Goal: Transaction & Acquisition: Purchase product/service

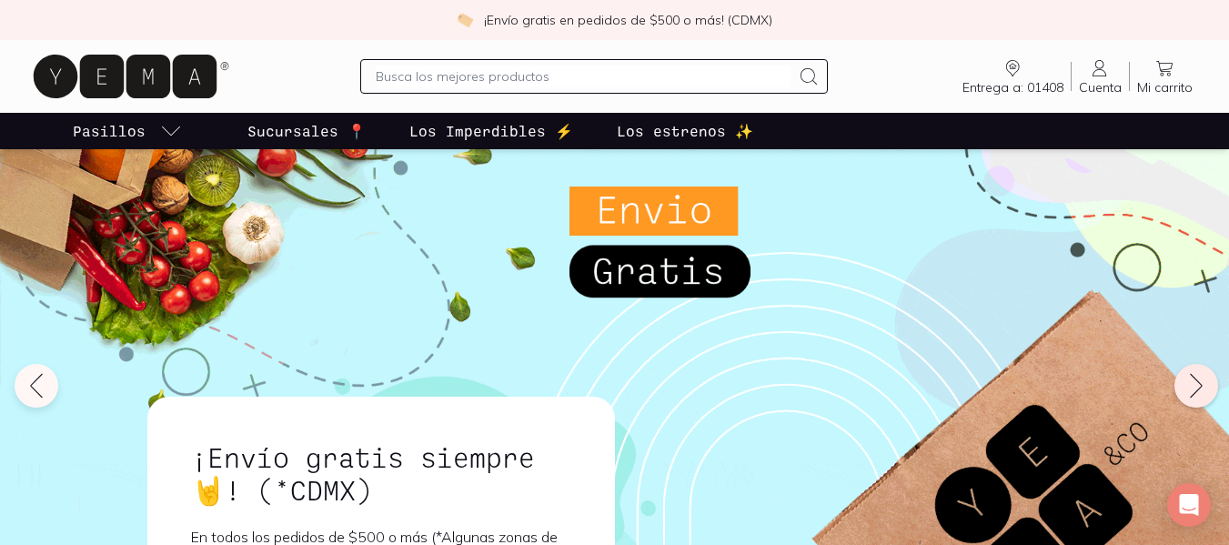
click at [1183, 383] on icon at bounding box center [1196, 385] width 29 height 29
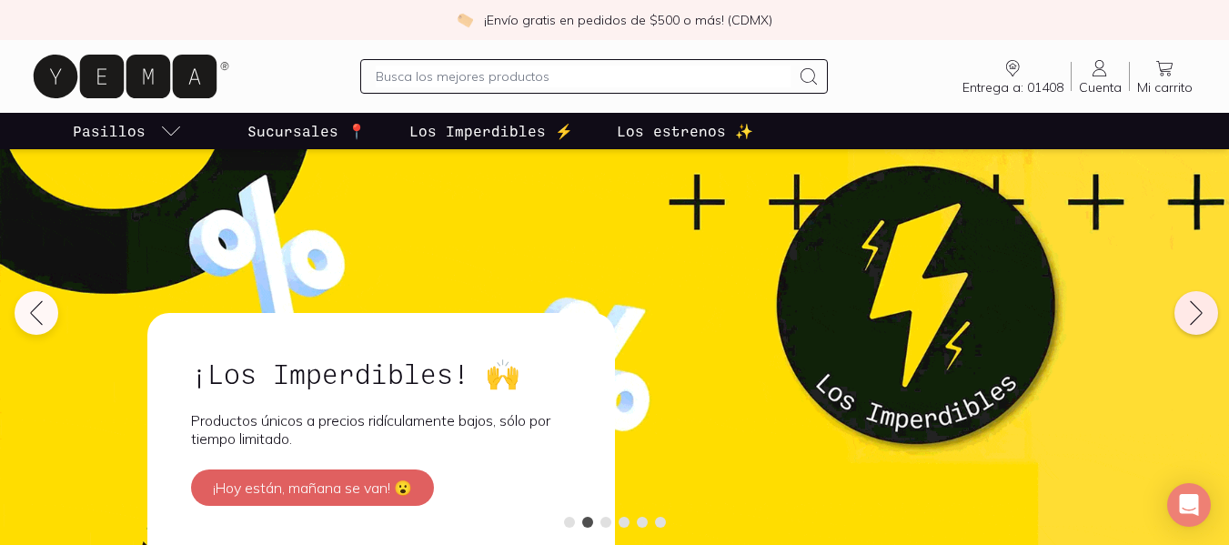
scroll to position [182, 0]
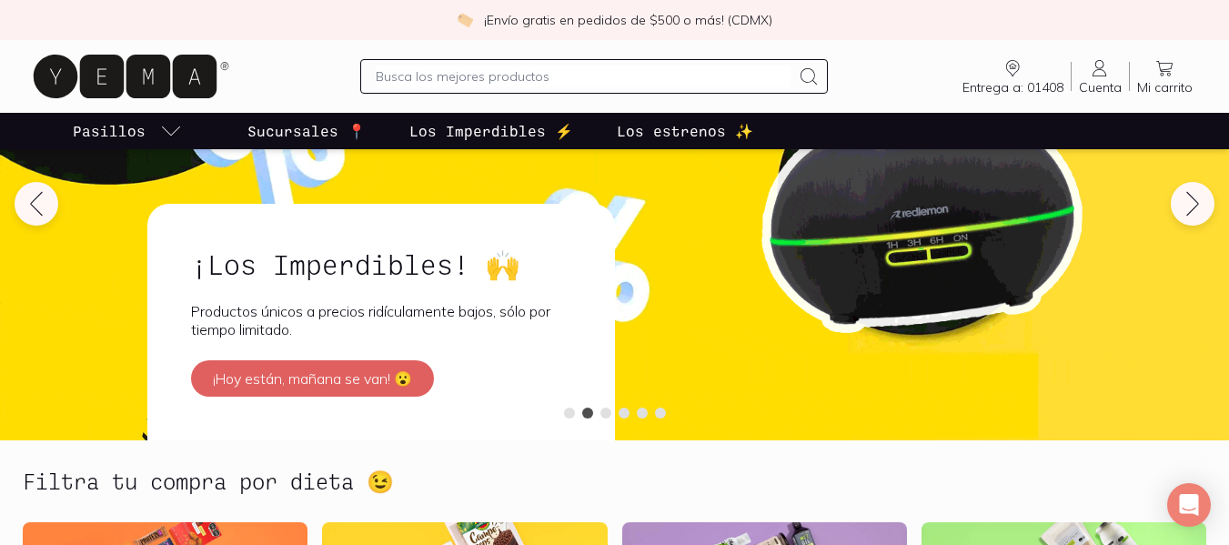
click at [472, 123] on p "Los Imperdibles ⚡️" at bounding box center [491, 131] width 164 height 22
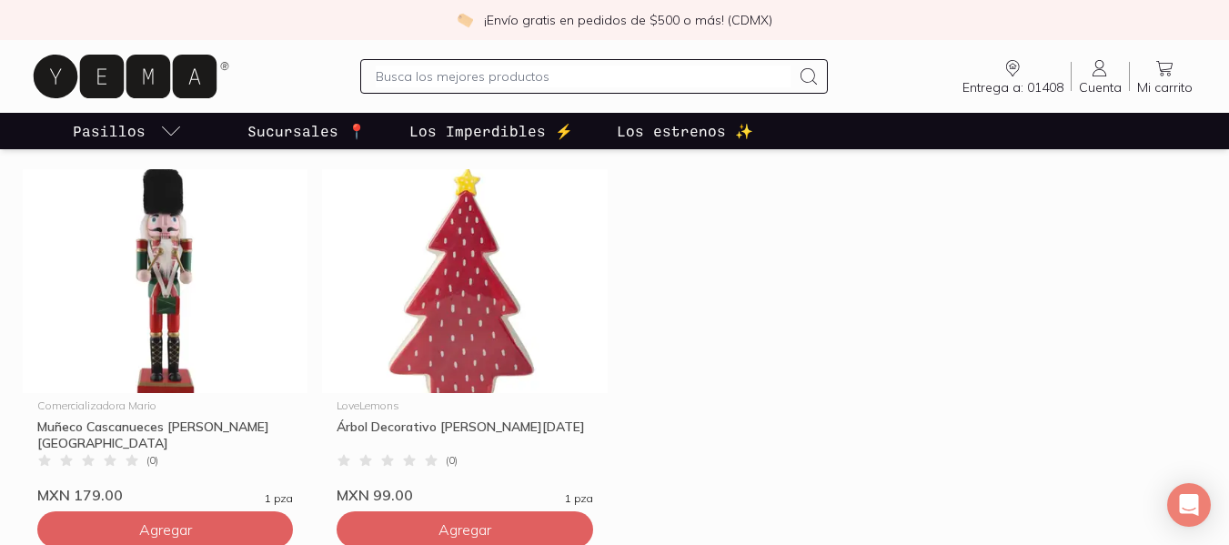
scroll to position [1364, 0]
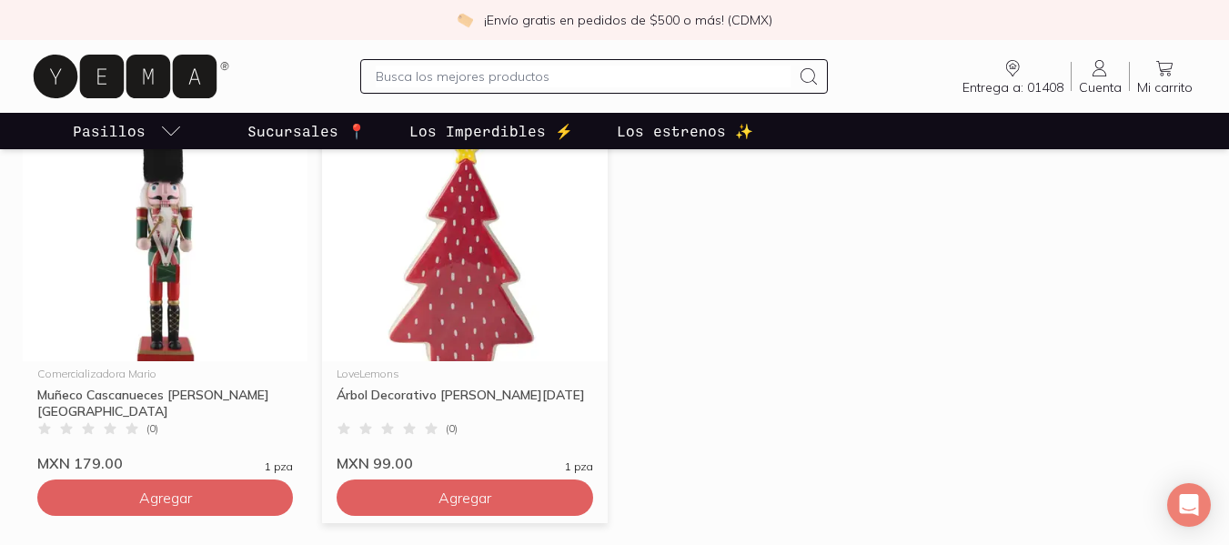
click at [494, 290] on img at bounding box center [464, 249] width 285 height 224
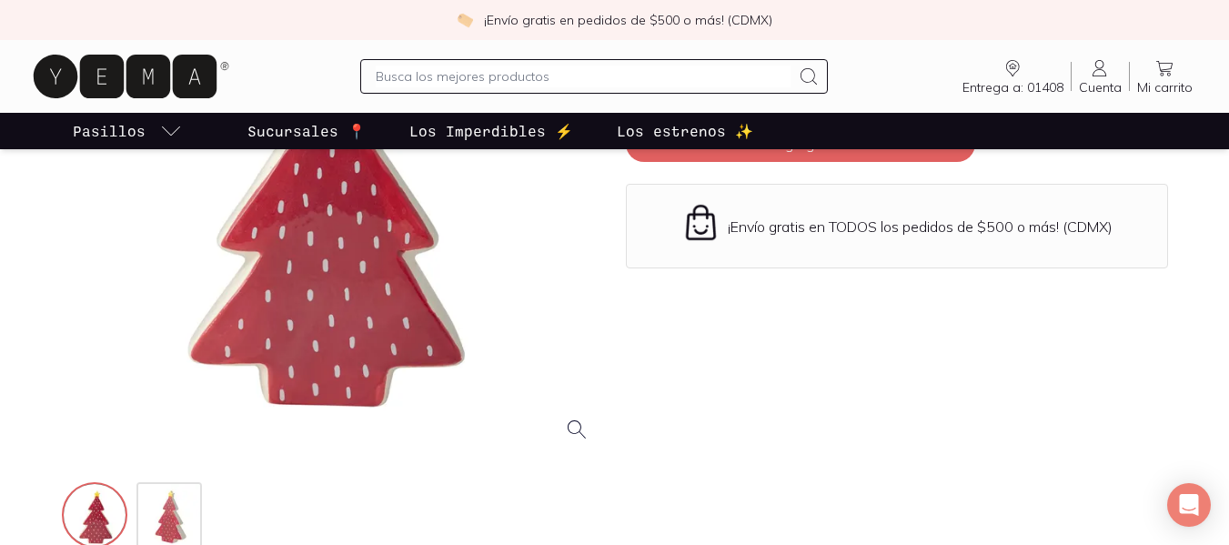
scroll to position [273, 0]
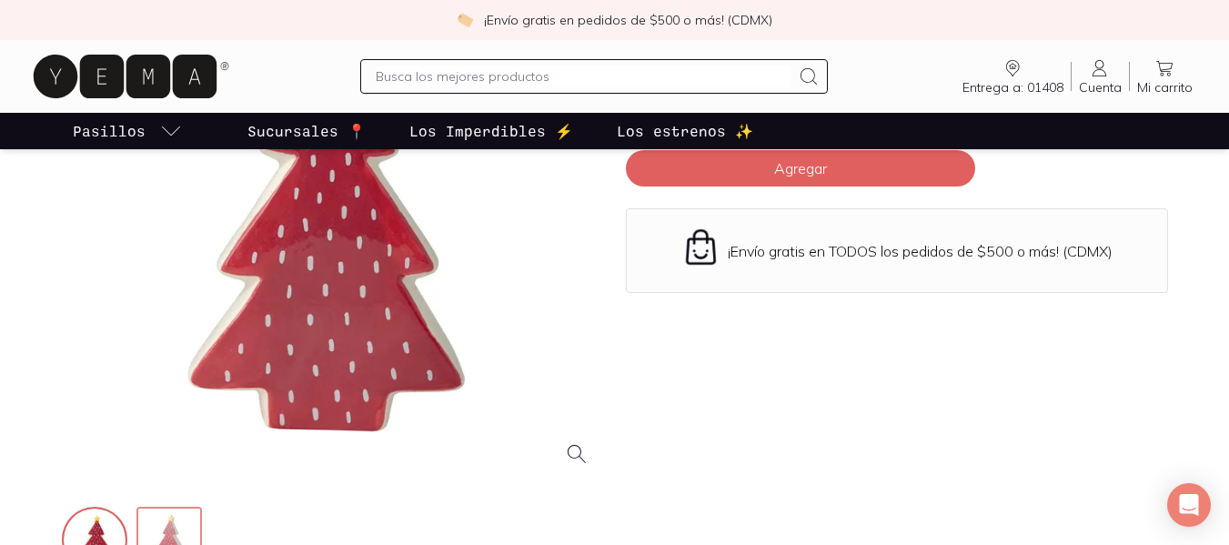
click at [184, 523] on img at bounding box center [170, 540] width 65 height 65
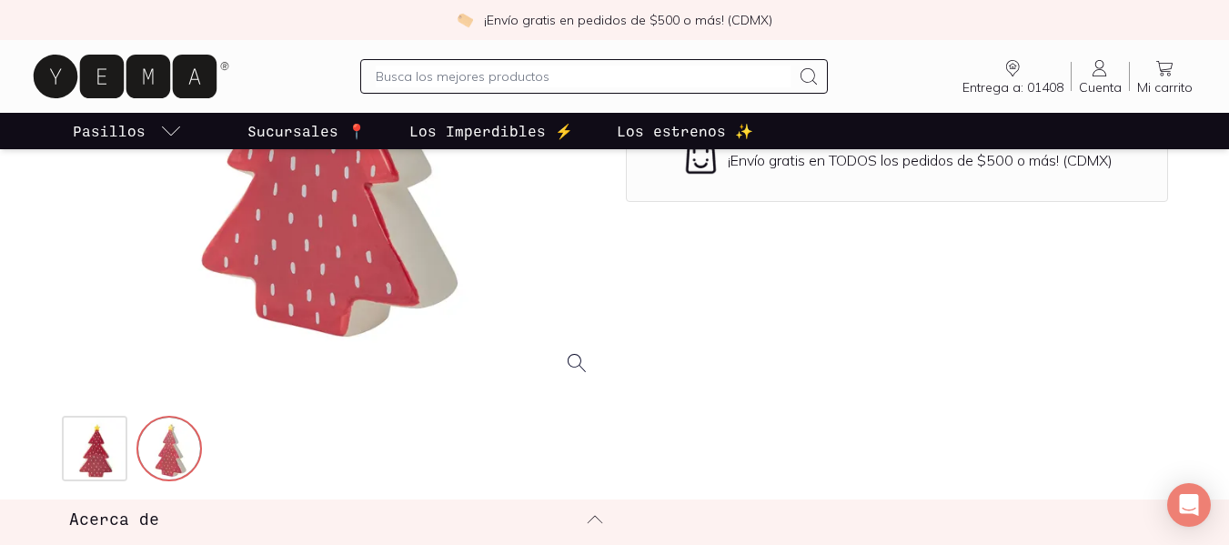
scroll to position [455, 0]
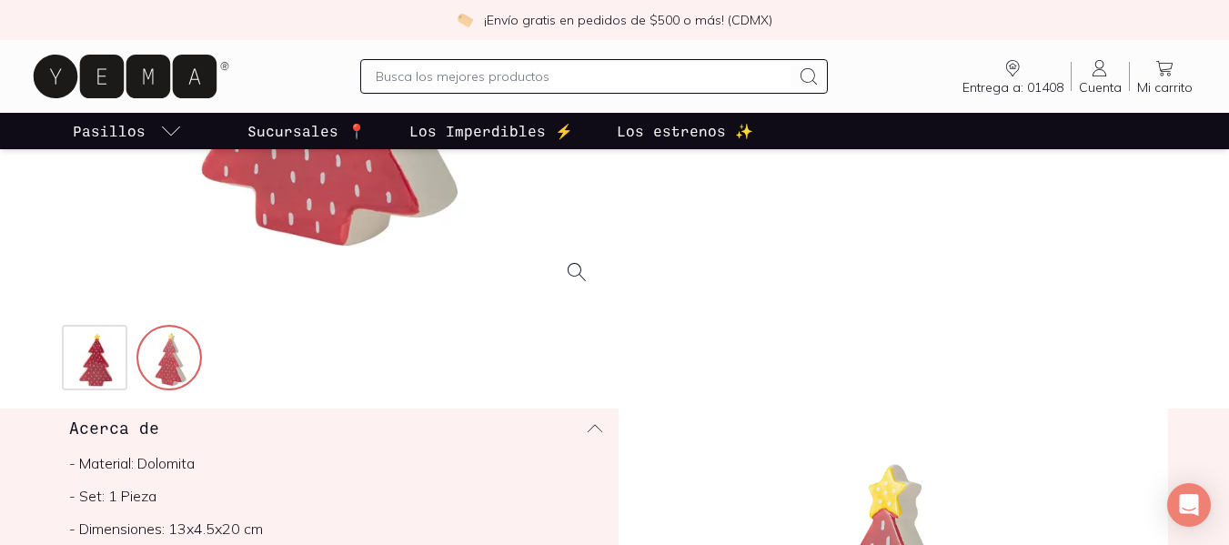
click at [512, 140] on p "Los Imperdibles ⚡️" at bounding box center [491, 131] width 164 height 22
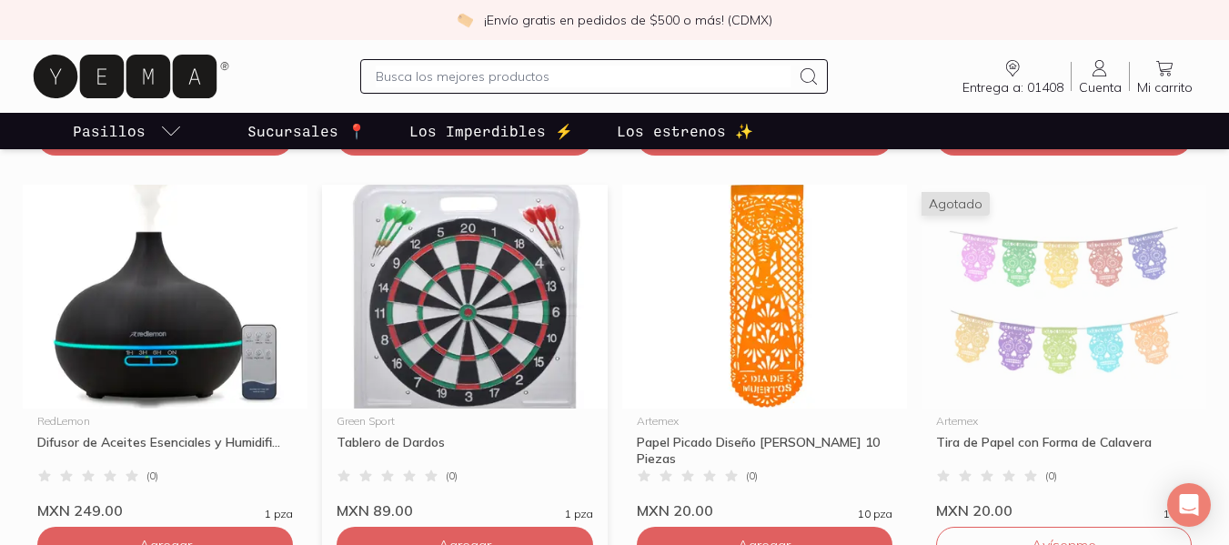
scroll to position [1273, 0]
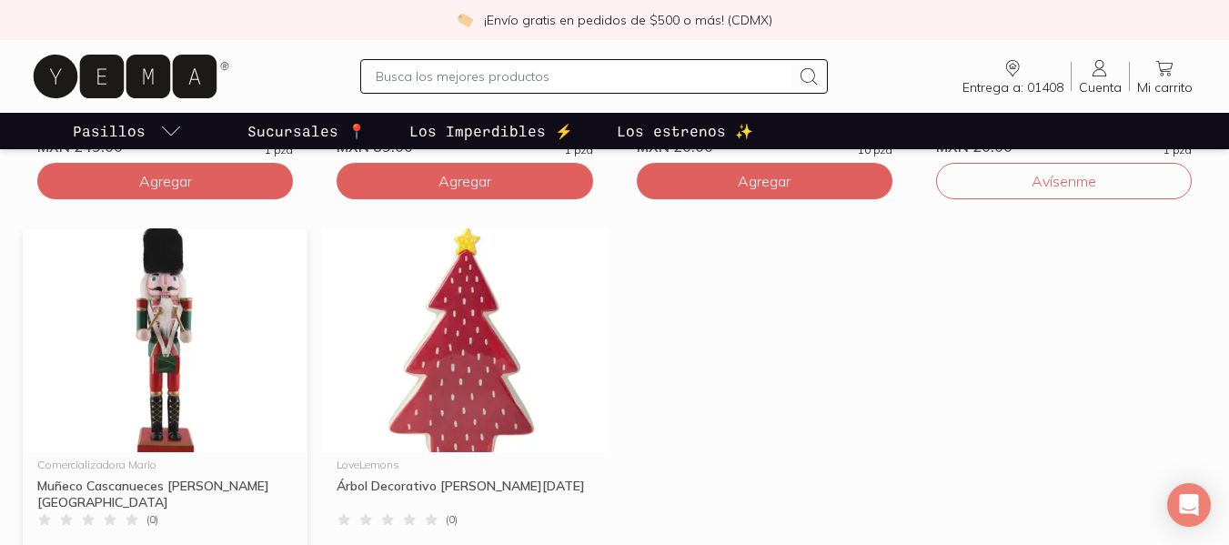
click at [215, 384] on img at bounding box center [165, 340] width 285 height 224
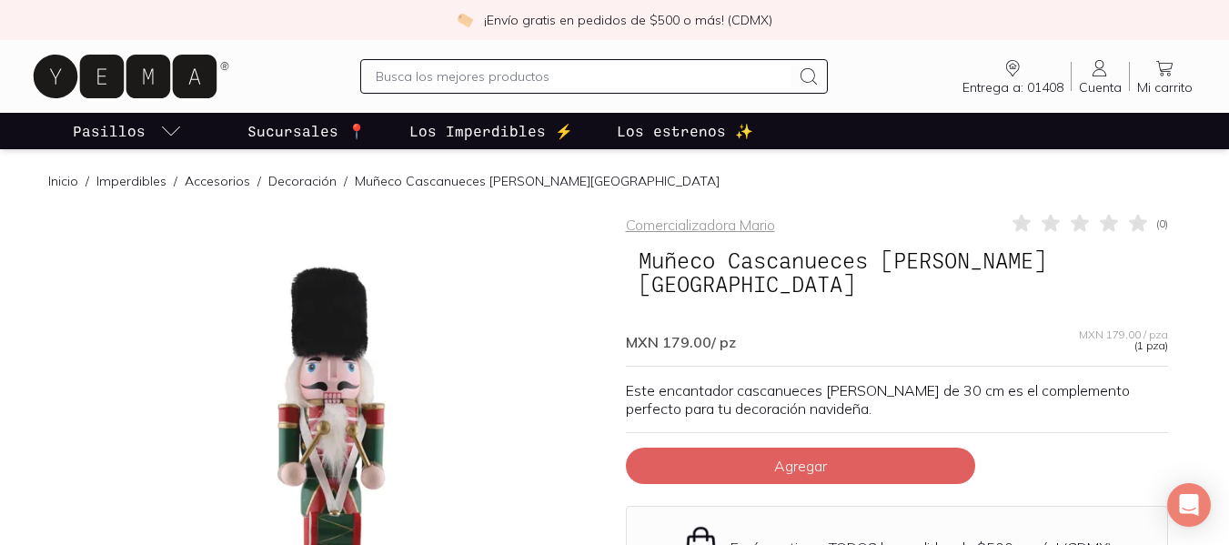
click at [487, 117] on link "Los Imperdibles ⚡️" at bounding box center [491, 131] width 171 height 36
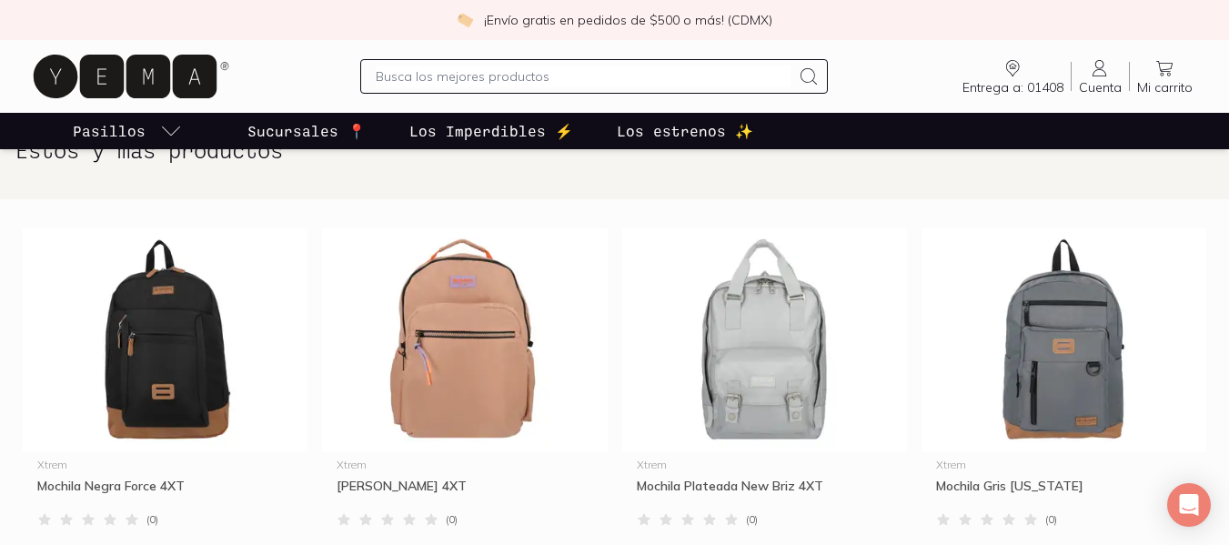
scroll to position [455, 0]
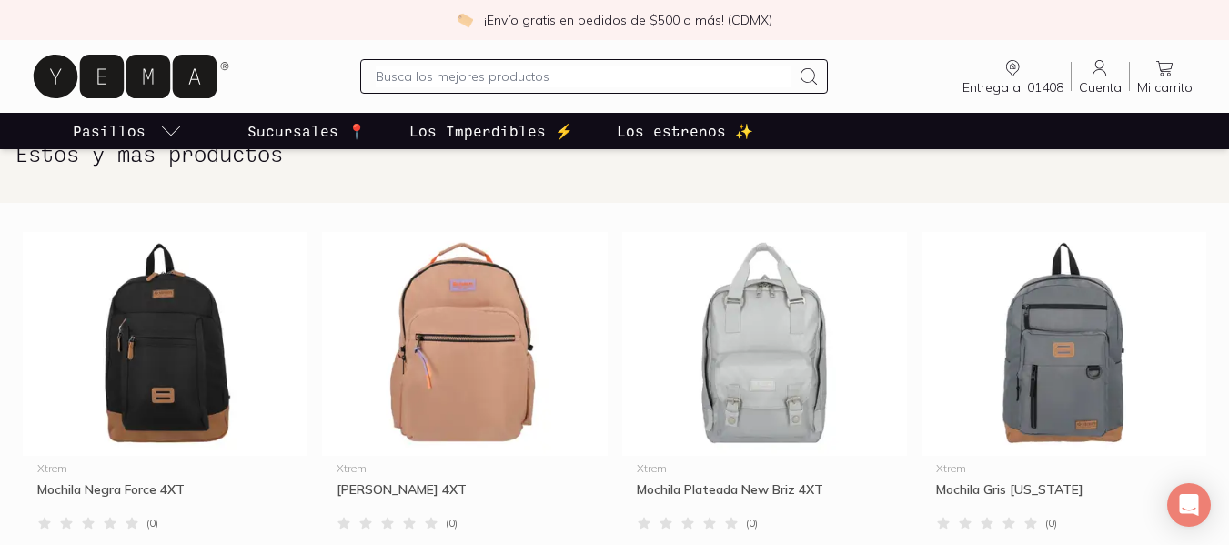
click at [689, 136] on p "Los estrenos ✨" at bounding box center [685, 131] width 136 height 22
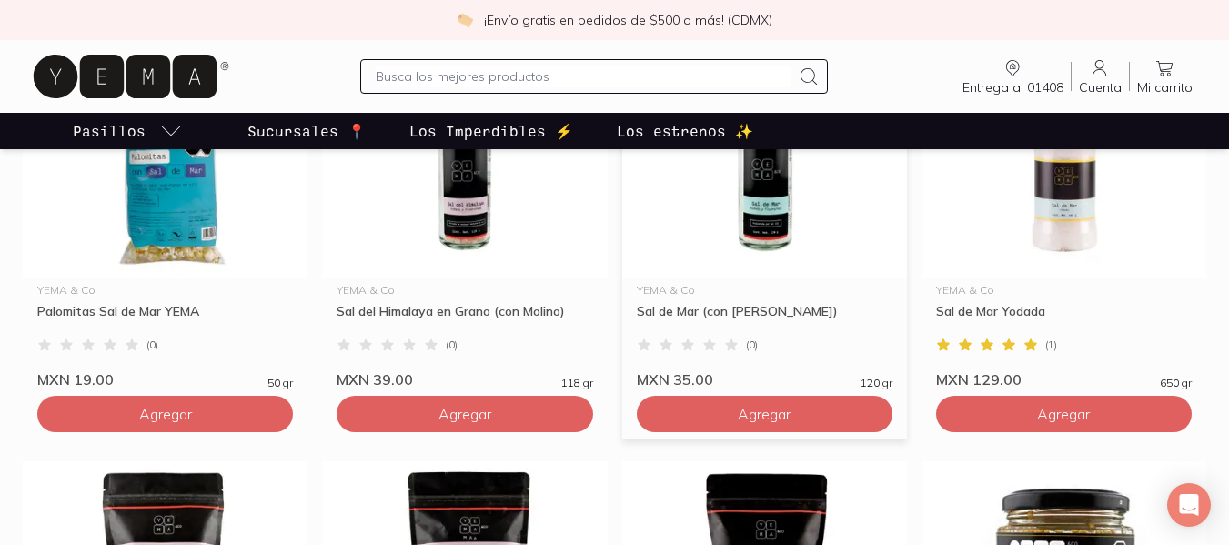
scroll to position [455, 0]
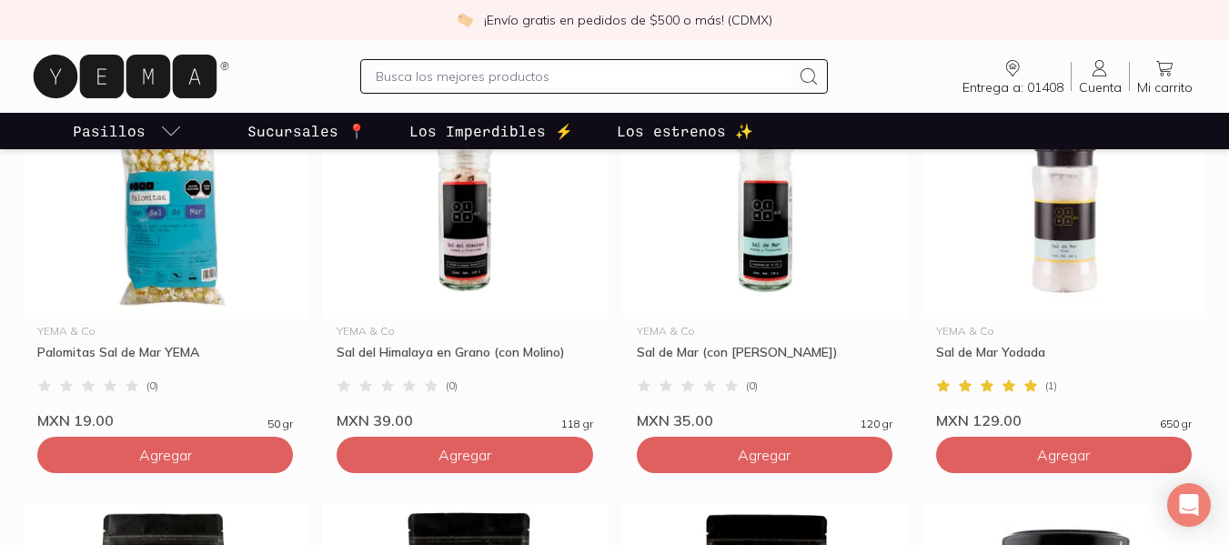
click at [103, 55] on icon at bounding box center [125, 77] width 183 height 44
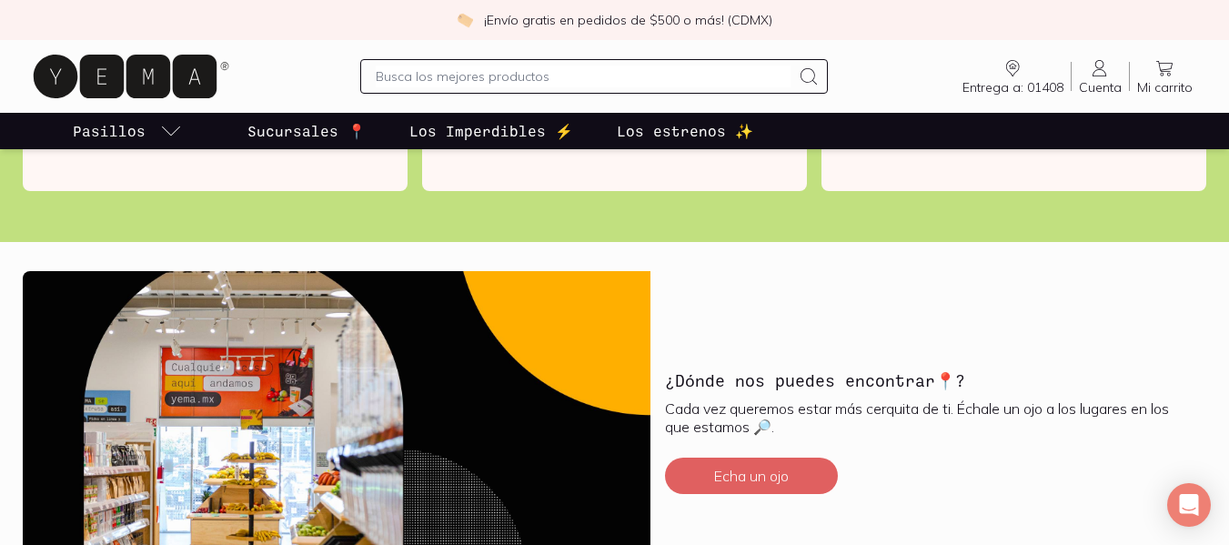
scroll to position [3820, 0]
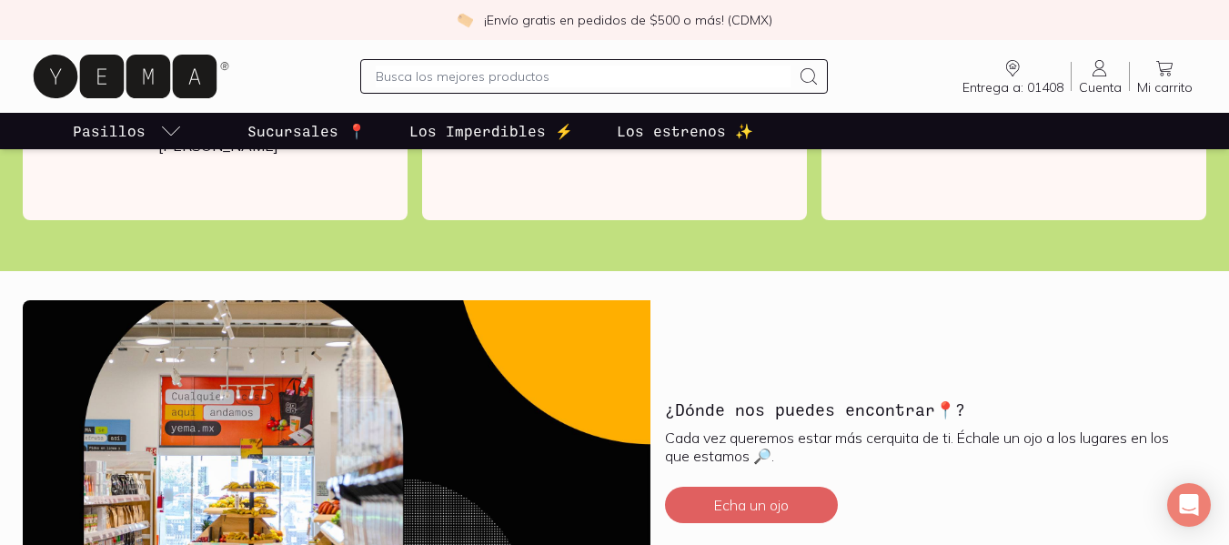
click at [140, 67] on icon at bounding box center [125, 77] width 183 height 44
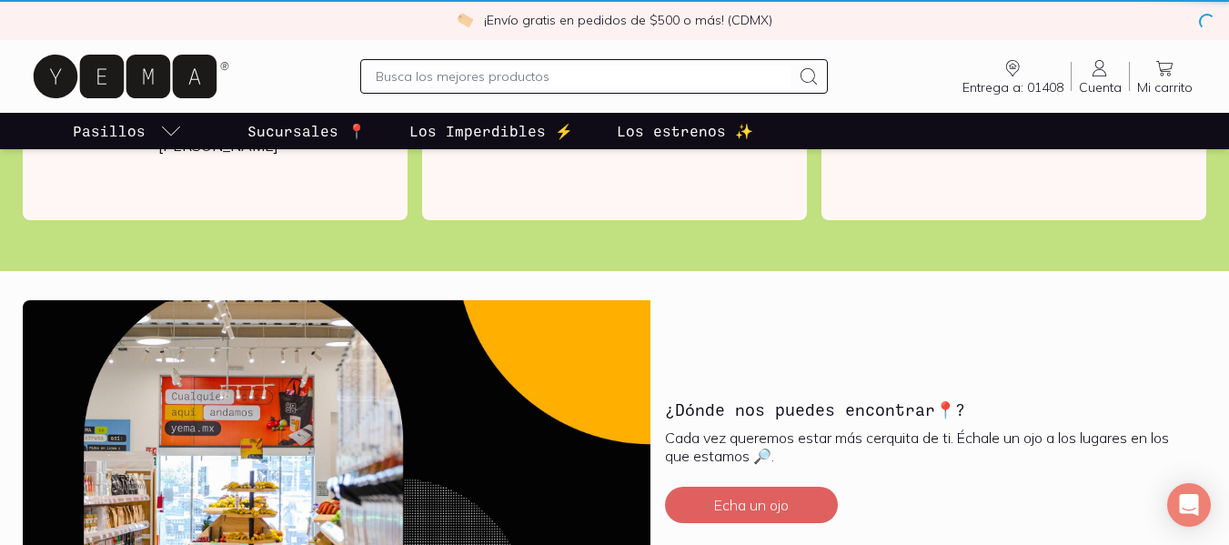
scroll to position [0, 0]
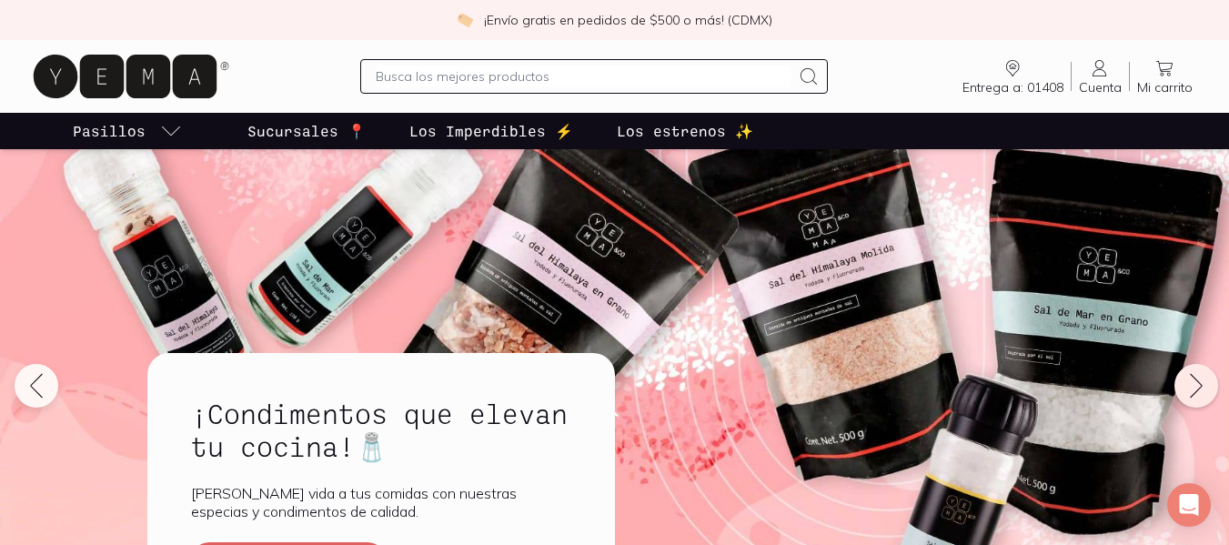
click at [1201, 389] on icon at bounding box center [1196, 385] width 29 height 29
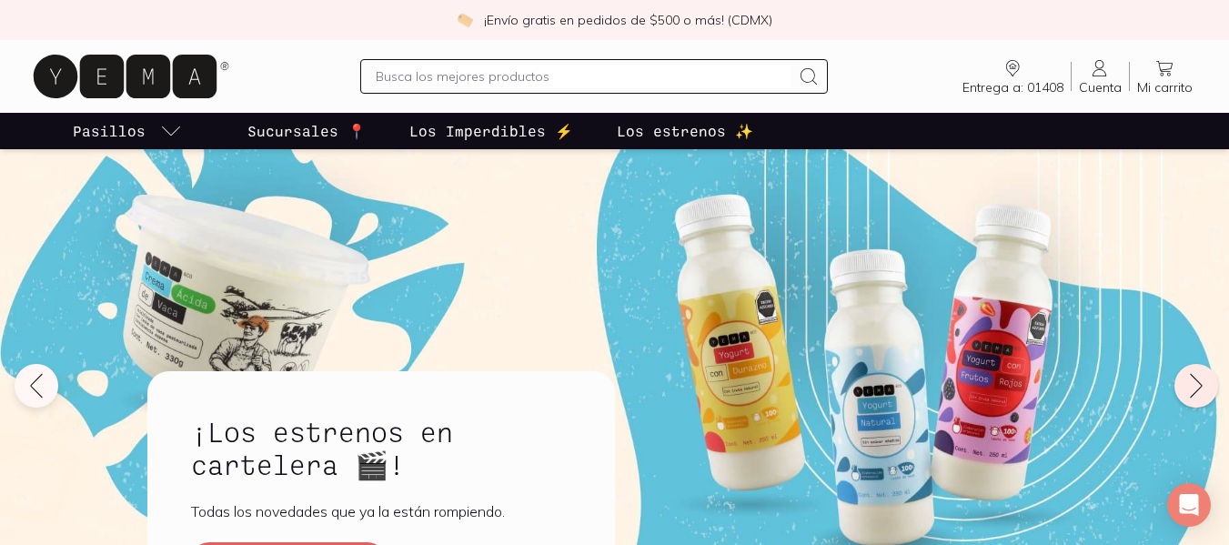
click at [1201, 389] on icon at bounding box center [1196, 385] width 29 height 29
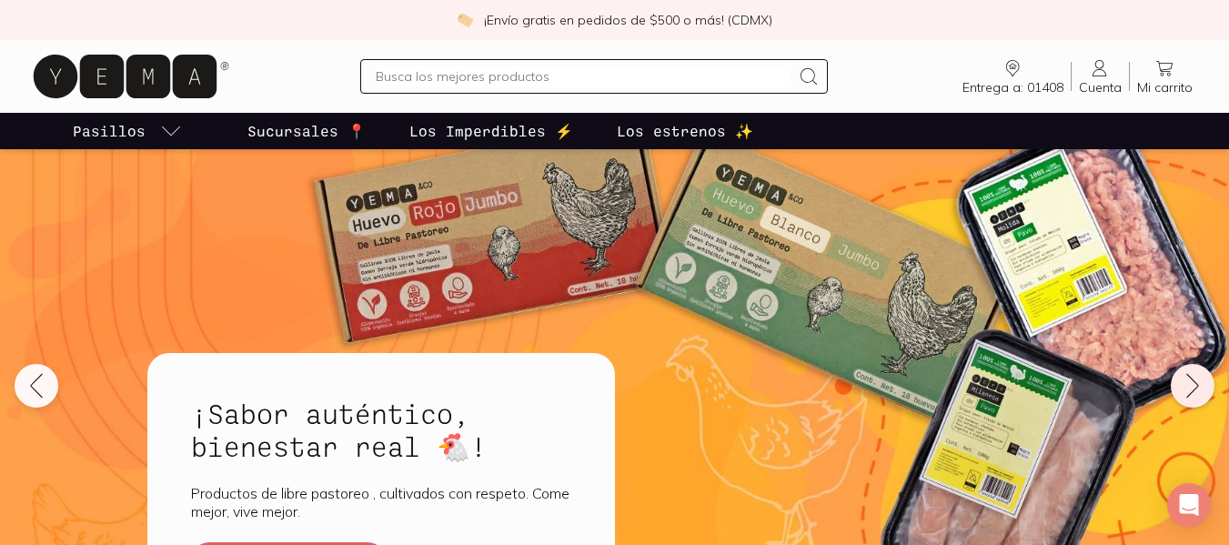
click at [1201, 389] on icon at bounding box center [1192, 385] width 29 height 29
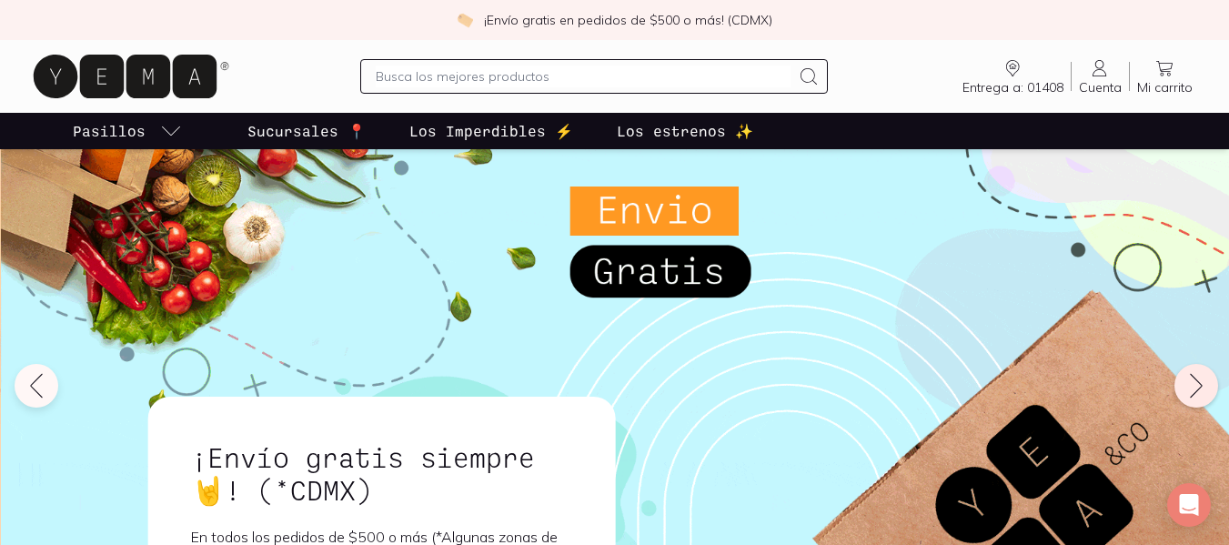
click at [1201, 389] on icon at bounding box center [1196, 385] width 29 height 29
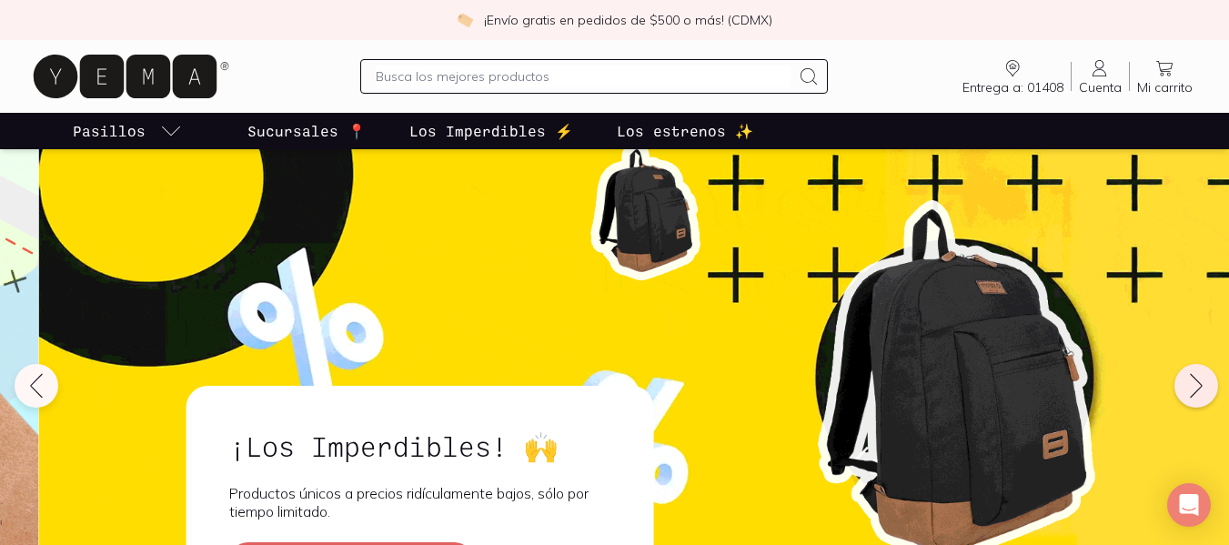
click at [1201, 389] on icon at bounding box center [1196, 385] width 29 height 29
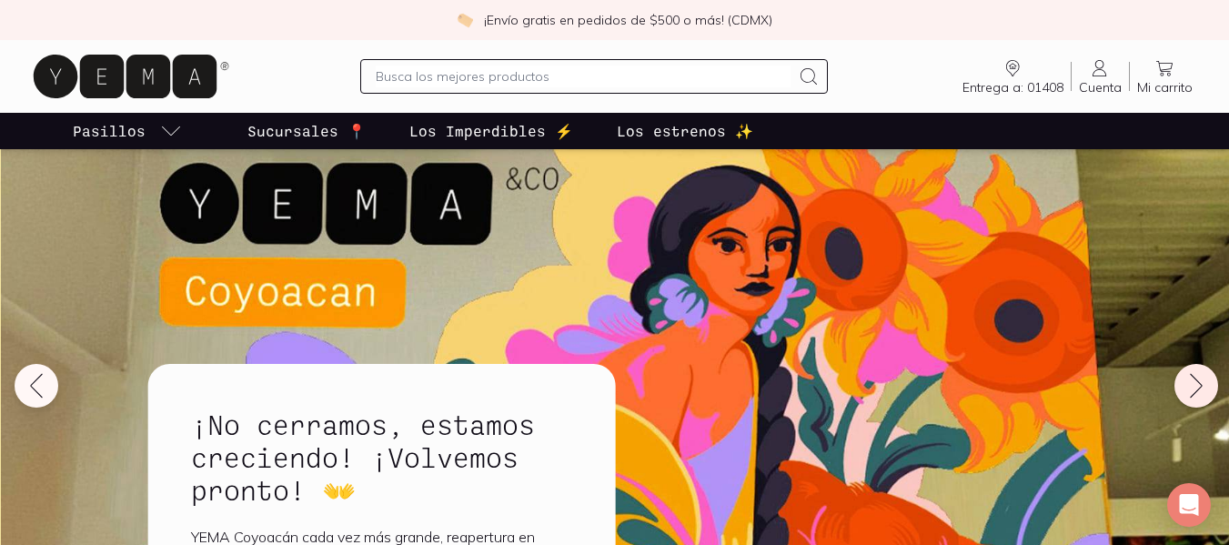
click at [1201, 389] on icon at bounding box center [1196, 385] width 29 height 29
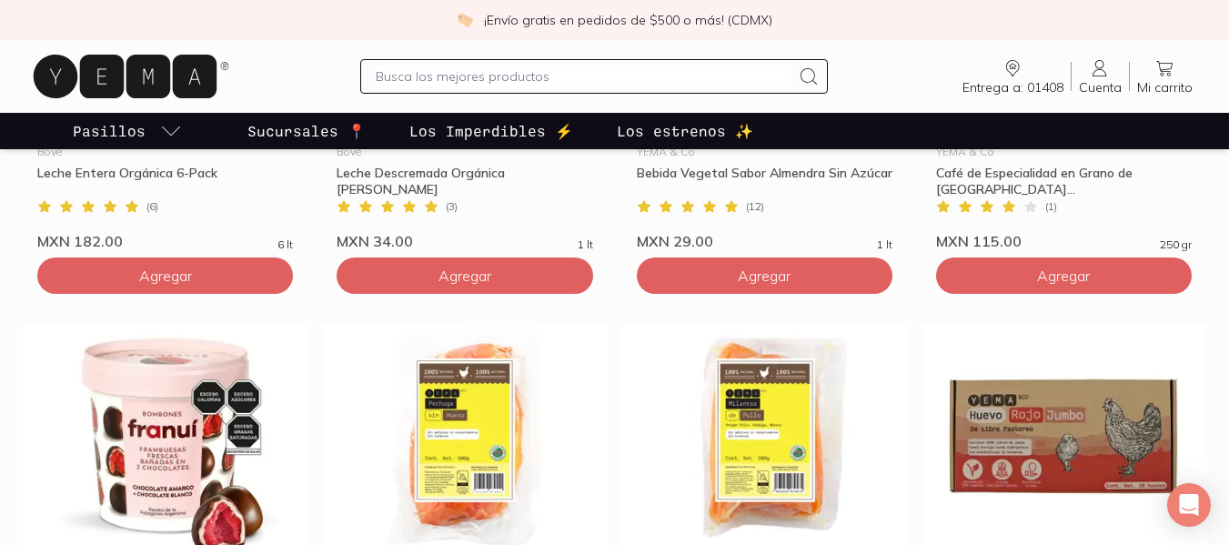
scroll to position [1455, 0]
